Goal: Find specific page/section: Find specific page/section

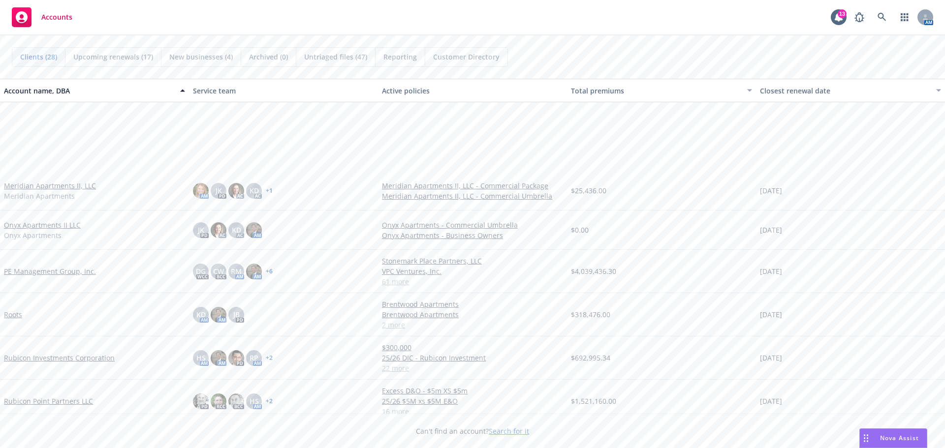
scroll to position [791, 0]
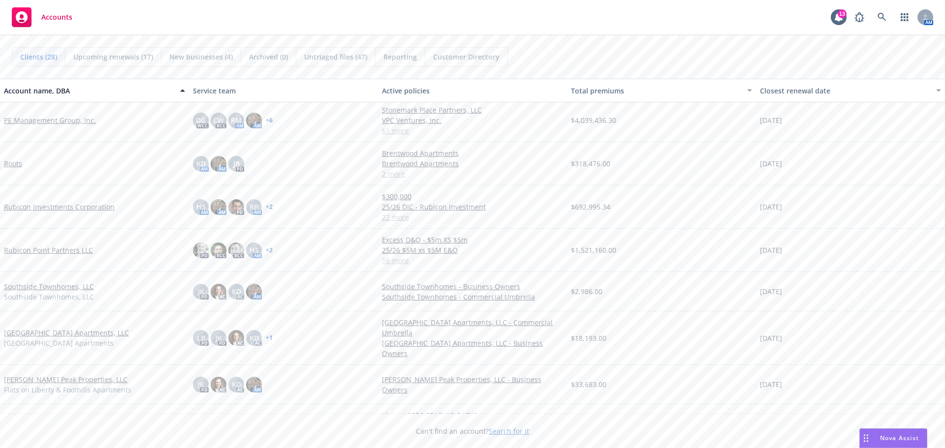
click at [44, 251] on link "Rubicon Point Partners LLC" at bounding box center [48, 250] width 89 height 10
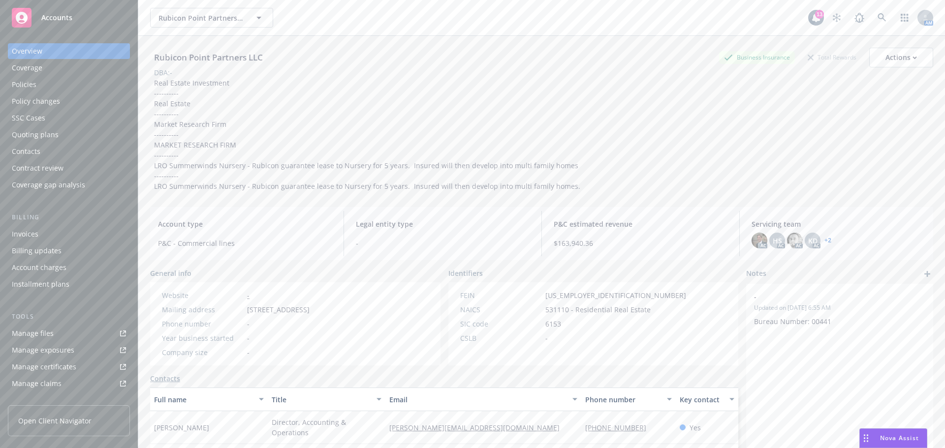
click at [40, 135] on div "Quoting plans" at bounding box center [35, 135] width 47 height 16
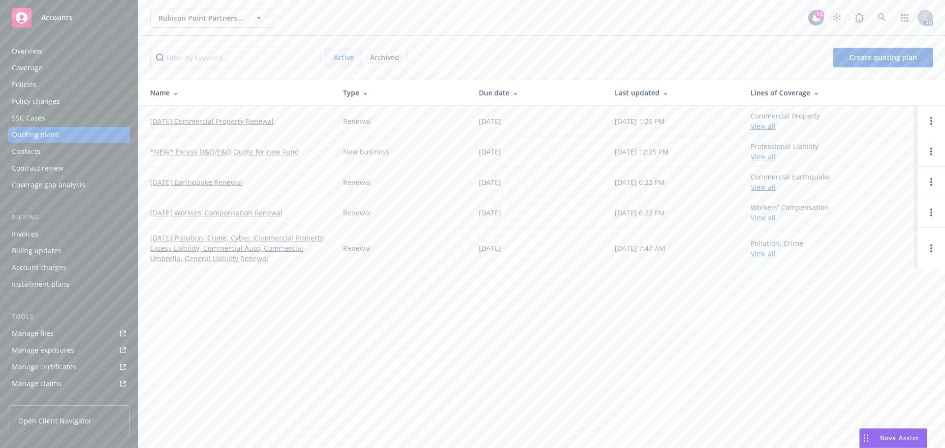
click at [200, 121] on link "[DATE] Commercial Property Renewal" at bounding box center [212, 121] width 124 height 10
